Goal: Transaction & Acquisition: Purchase product/service

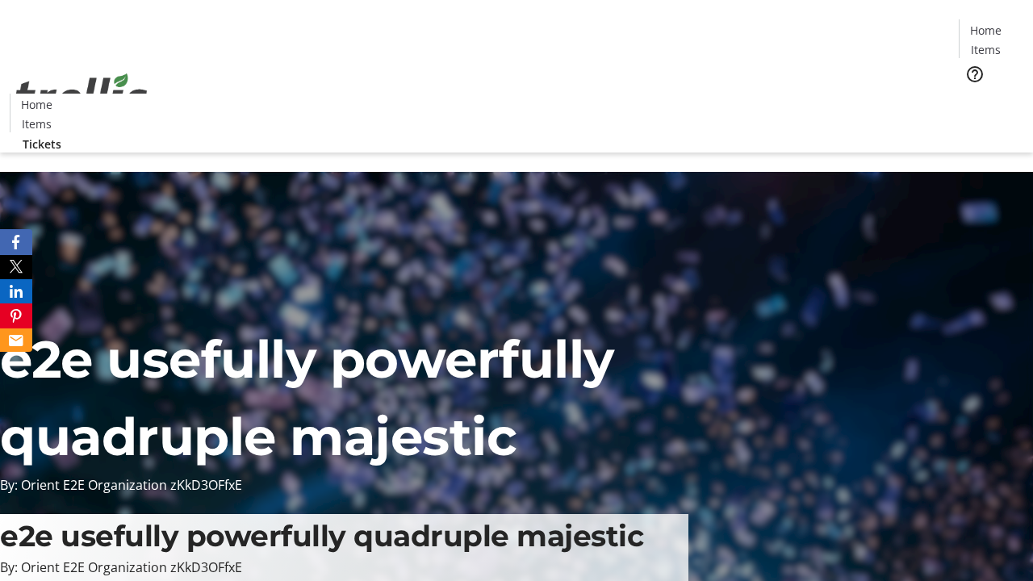
click at [972, 94] on span "Tickets" at bounding box center [991, 102] width 39 height 17
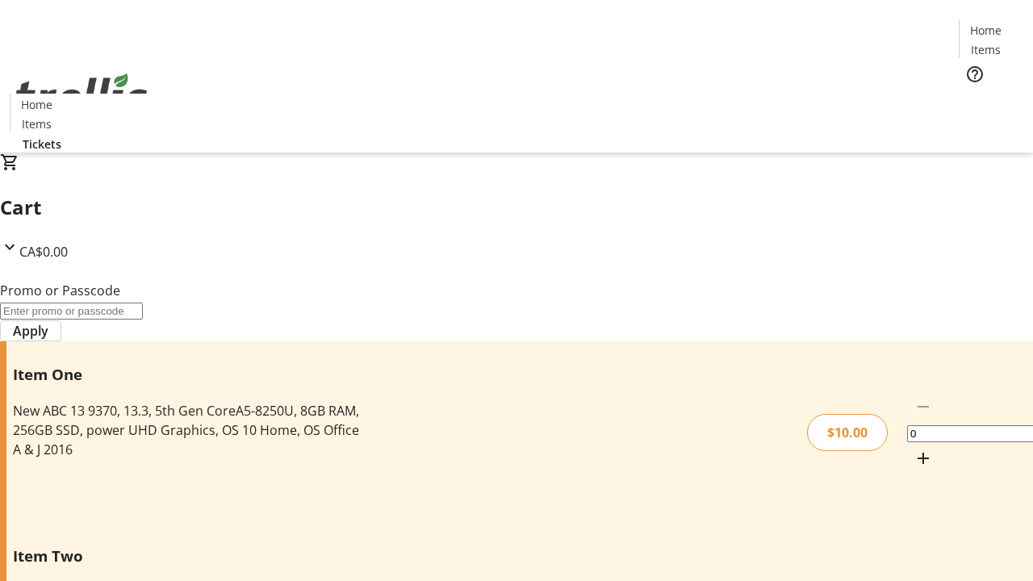
click at [914, 449] on mat-icon "Increment by one" at bounding box center [923, 458] width 19 height 19
type input "1"
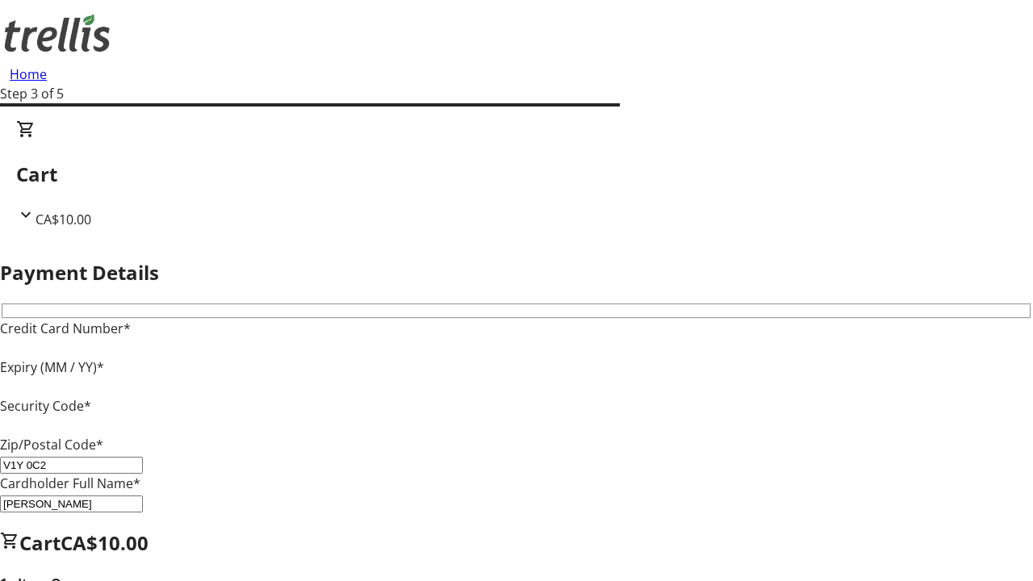
type input "V1Y 0C2"
